Goal: Check status: Check status

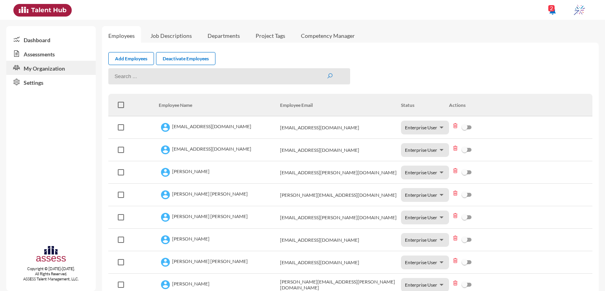
click at [46, 57] on link "Assessments" at bounding box center [50, 53] width 89 height 14
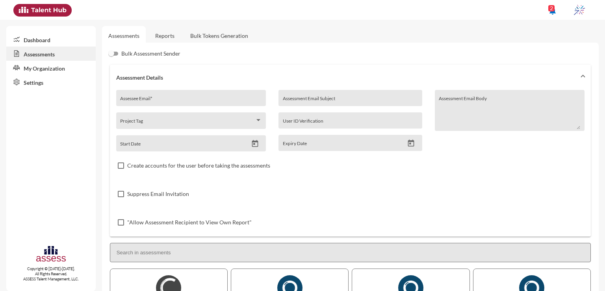
click at [166, 35] on link "Reports" at bounding box center [165, 35] width 32 height 19
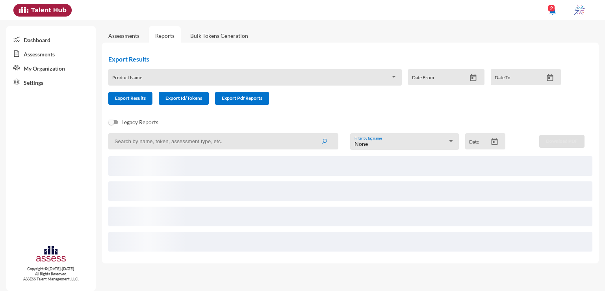
click at [216, 141] on input at bounding box center [223, 141] width 230 height 16
paste input "[EMAIL_ADDRESS][DOMAIN_NAME]"
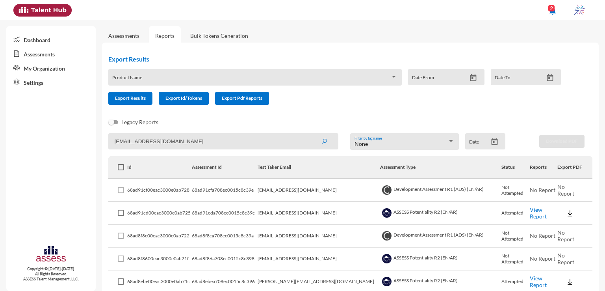
type input "[EMAIL_ADDRESS][DOMAIN_NAME]"
click at [312, 134] on button "submit" at bounding box center [324, 141] width 25 height 14
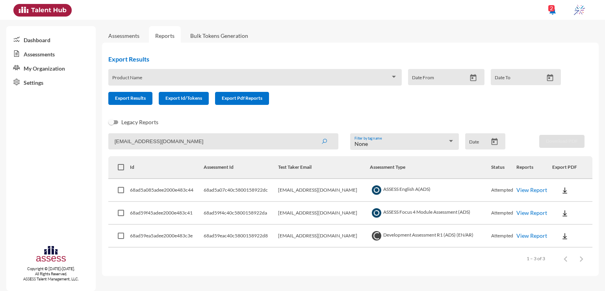
click at [528, 191] on link "View Report" at bounding box center [531, 189] width 31 height 7
click at [527, 215] on link "View Report" at bounding box center [531, 212] width 31 height 7
click at [518, 237] on link "View Report" at bounding box center [531, 235] width 31 height 7
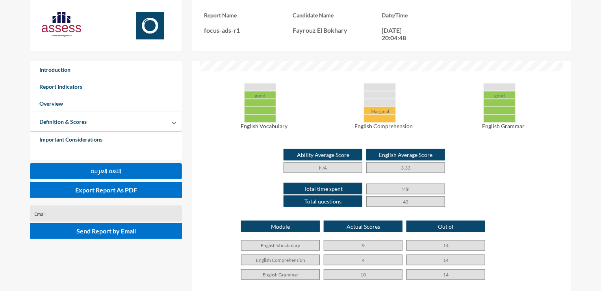
scroll to position [386, 0]
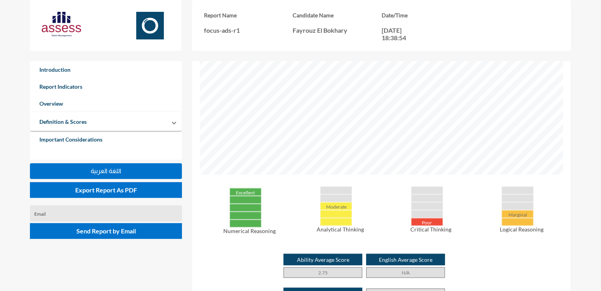
scroll to position [284, 0]
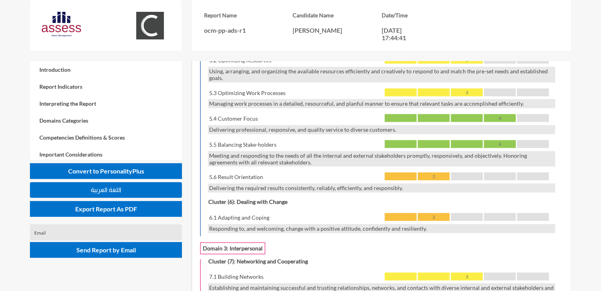
scroll to position [943, 0]
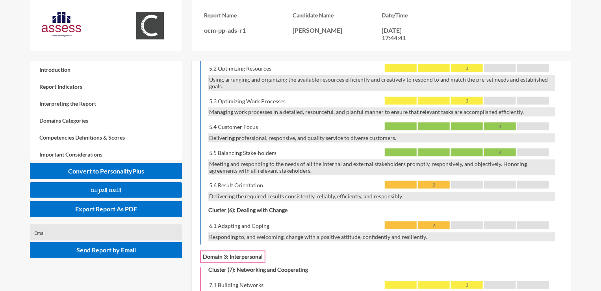
click at [499, 122] on div "4" at bounding box center [500, 126] width 32 height 8
